Goal: Check status: Check status

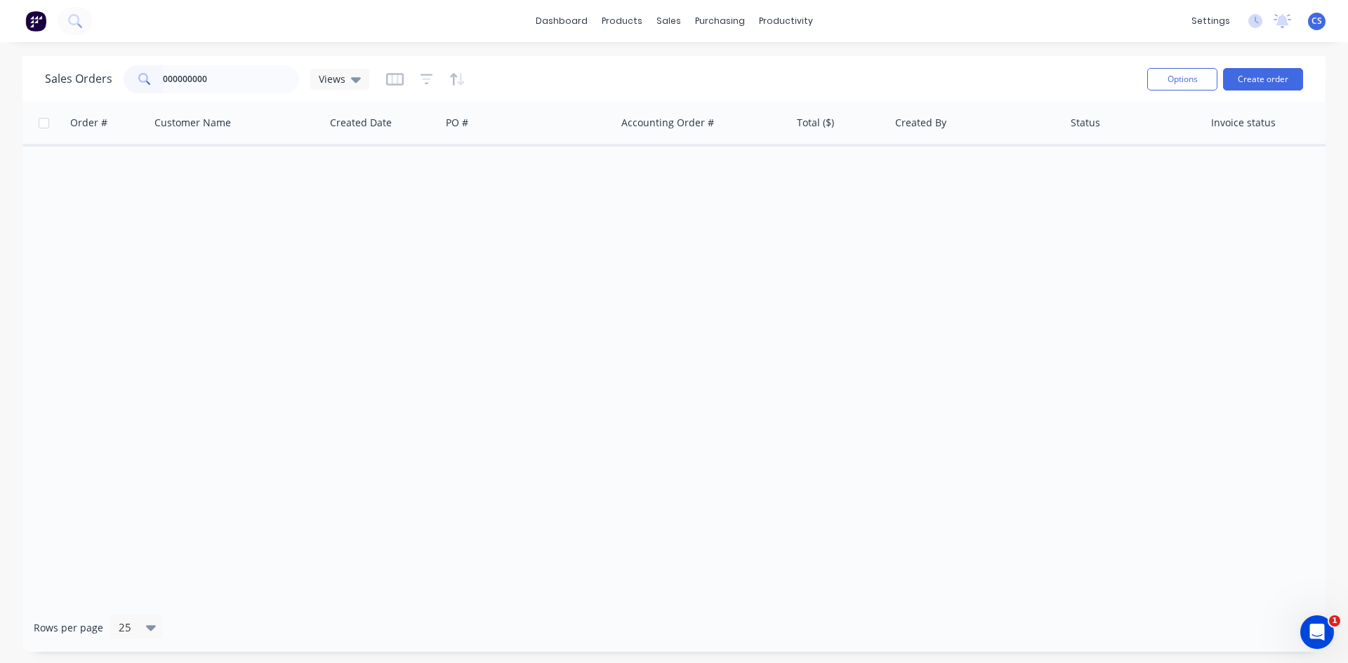
click at [397, 220] on div "Order # Customer Name Created Date PO # Accounting Order # Total ($) Created By…" at bounding box center [673, 353] width 1303 height 502
drag, startPoint x: 260, startPoint y: 77, endPoint x: 18, endPoint y: 79, distance: 242.2
click at [18, 79] on div "Sales Orders 000000000 Views Options Create order Order # Customer Name Created…" at bounding box center [674, 354] width 1348 height 596
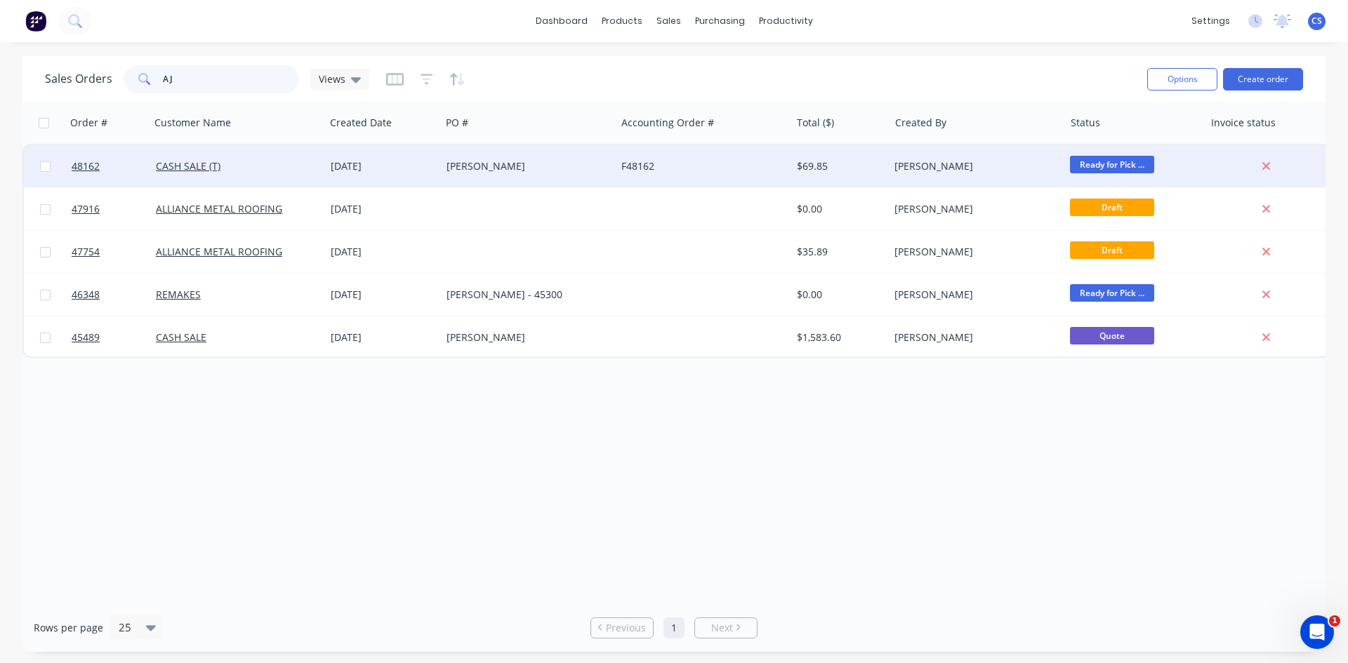
type input "AJ"
click at [474, 166] on div "[PERSON_NAME]" at bounding box center [524, 166] width 156 height 14
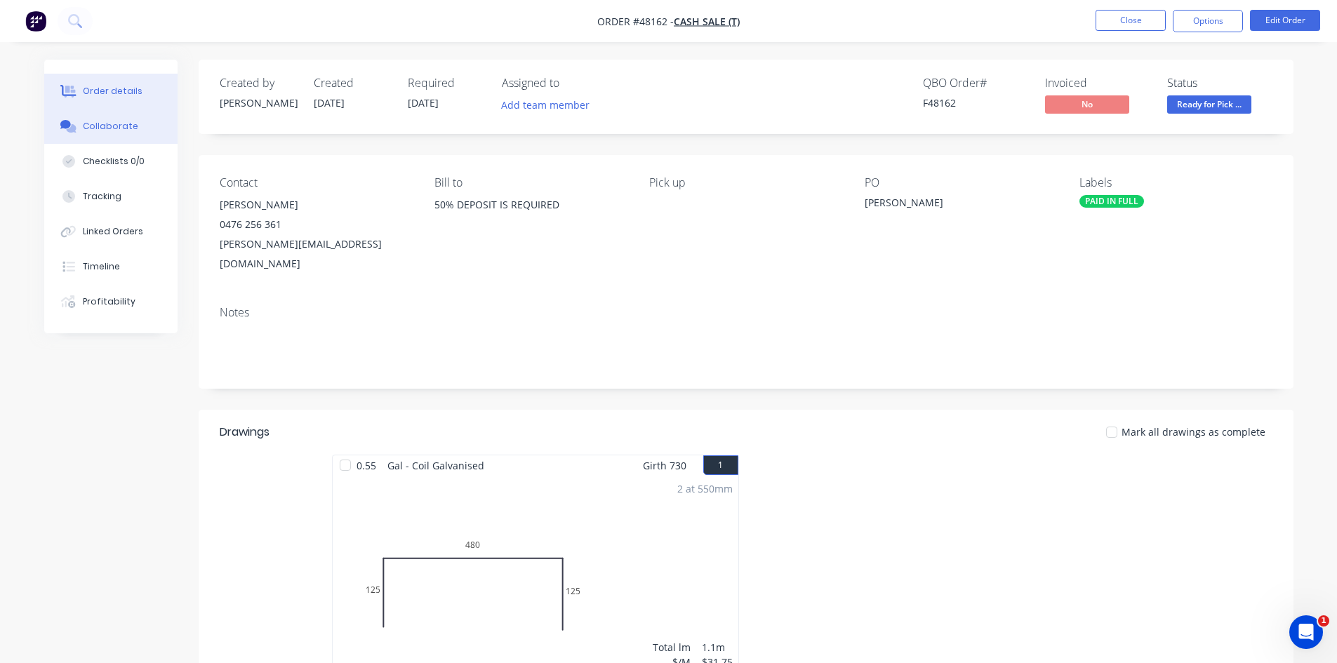
click at [111, 126] on div "Collaborate" at bounding box center [110, 126] width 55 height 13
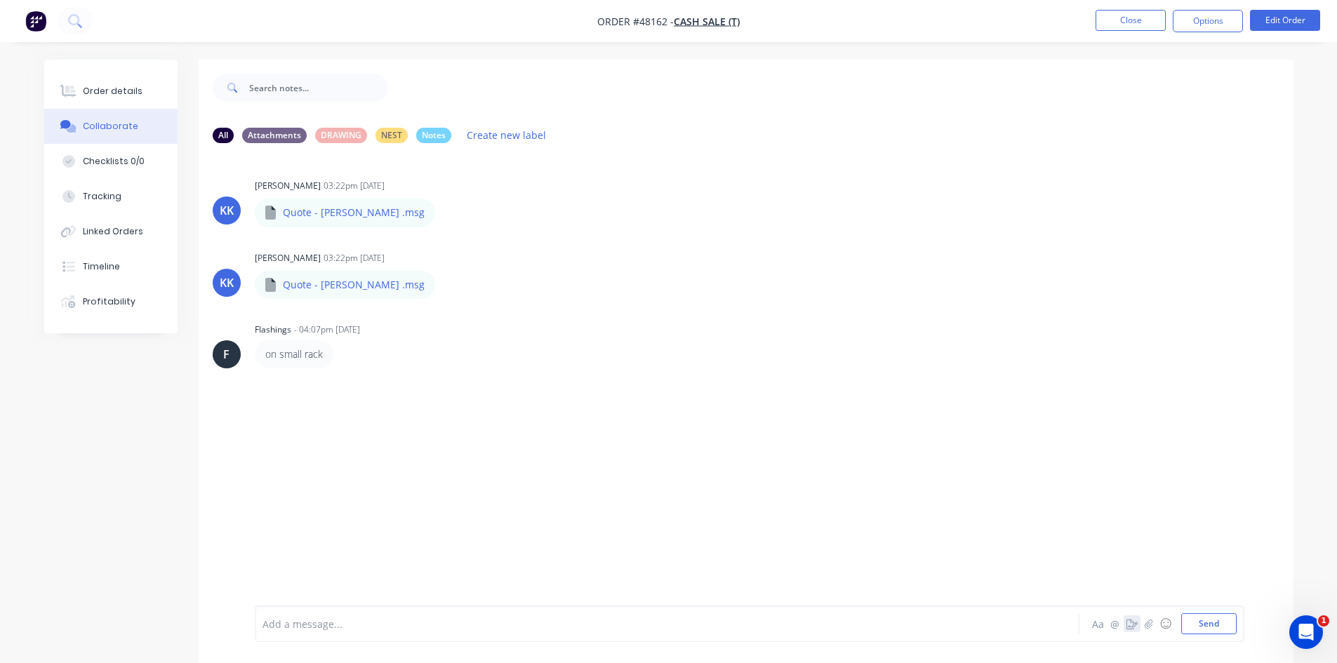
click at [1127, 629] on button "button" at bounding box center [1132, 624] width 17 height 17
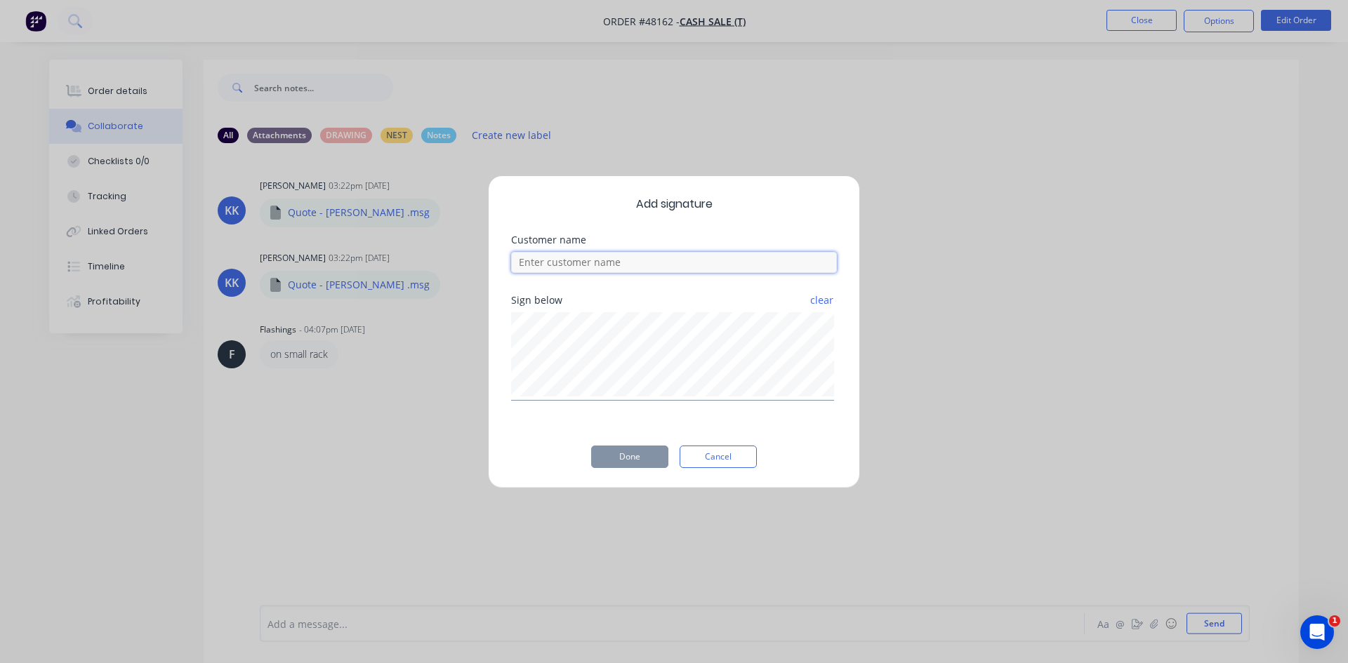
click at [630, 258] on input at bounding box center [674, 262] width 326 height 21
type input "[PERSON_NAME]"
click at [635, 456] on button "Done" at bounding box center [629, 457] width 77 height 22
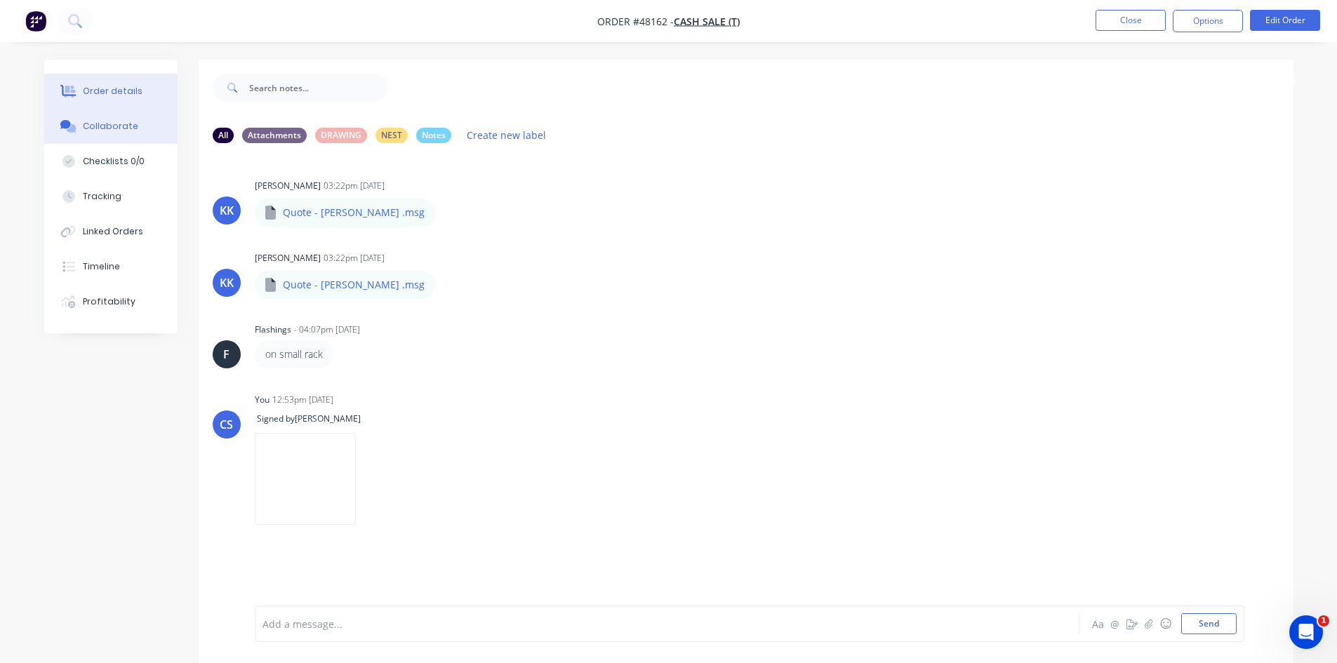
click at [139, 98] on button "Order details" at bounding box center [110, 91] width 133 height 35
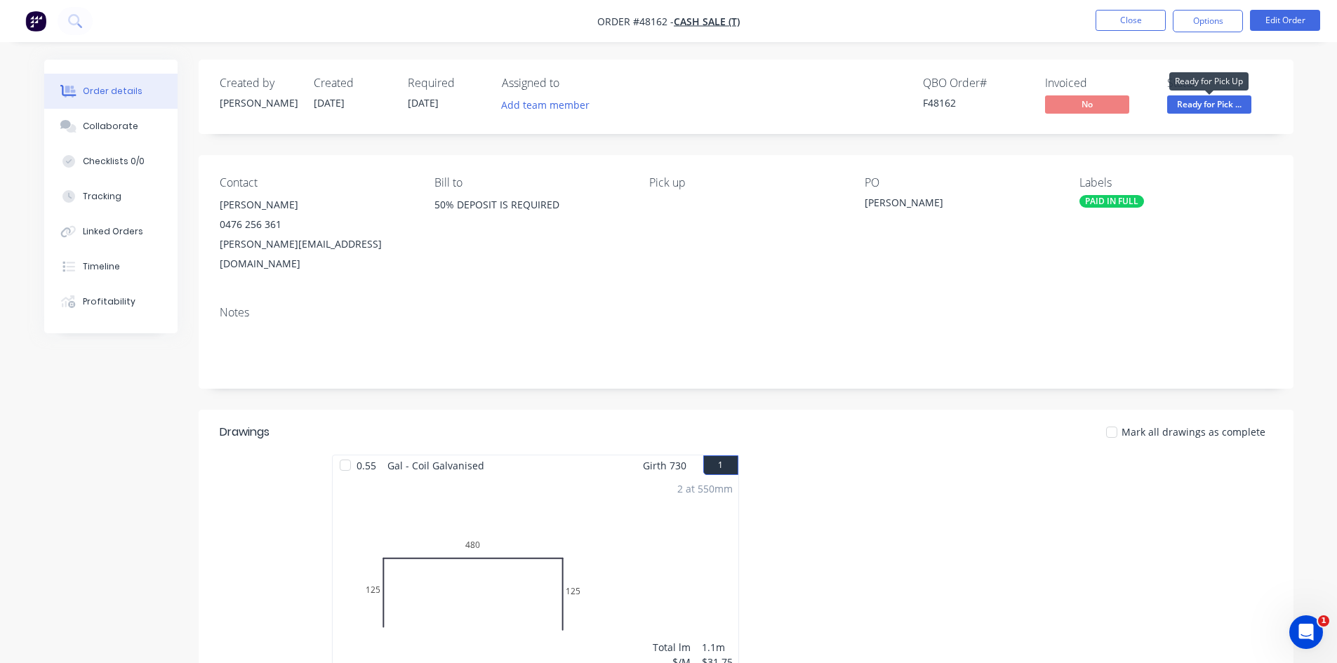
click at [1209, 106] on span "Ready for Pick ..." at bounding box center [1209, 104] width 84 height 18
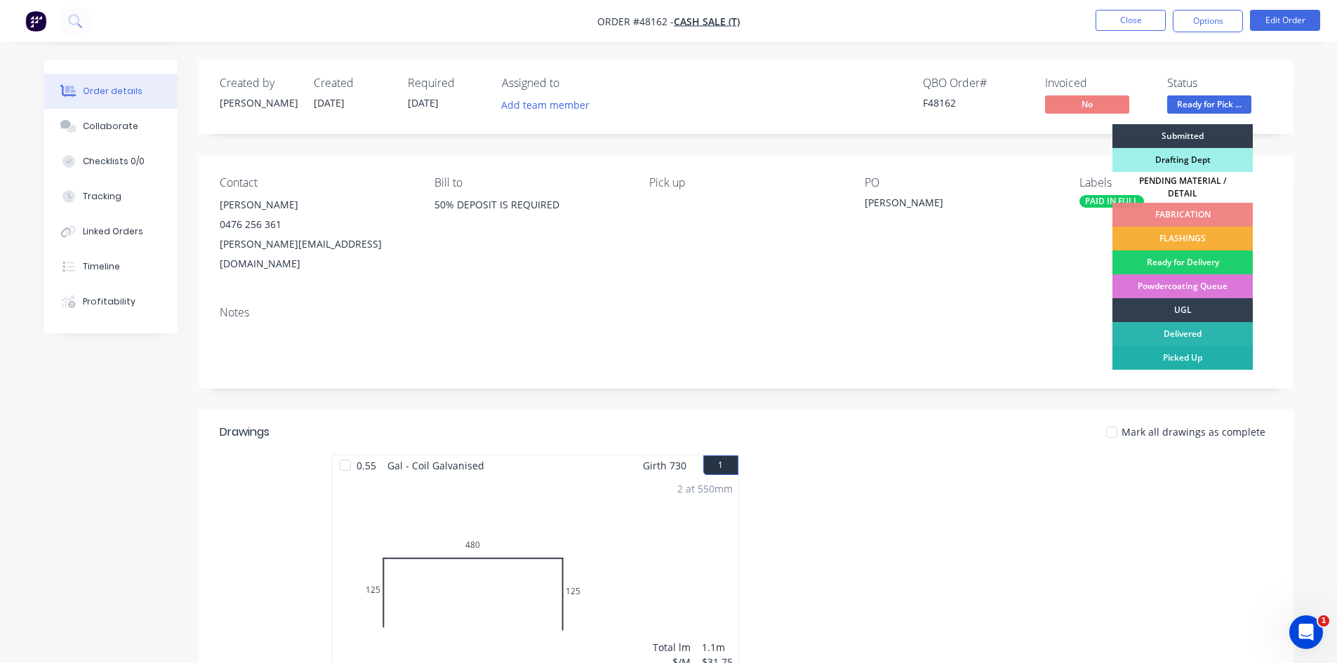
click at [1142, 359] on div "Picked Up" at bounding box center [1182, 358] width 140 height 24
